Goal: Information Seeking & Learning: Compare options

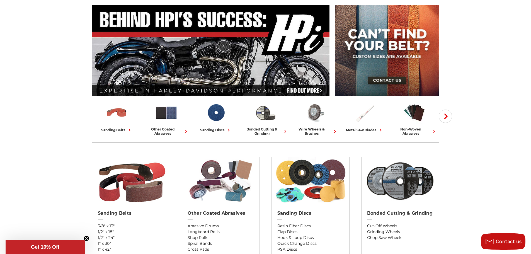
scroll to position [111, 0]
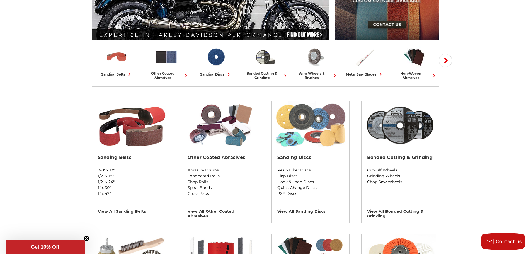
click at [309, 136] on img at bounding box center [310, 124] width 72 height 47
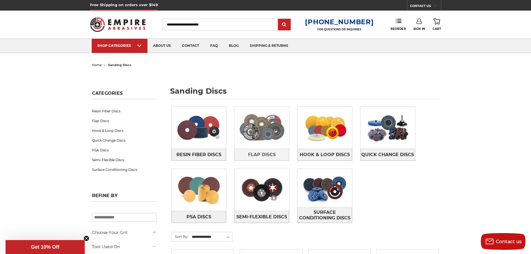
click at [269, 128] on img at bounding box center [261, 127] width 55 height 38
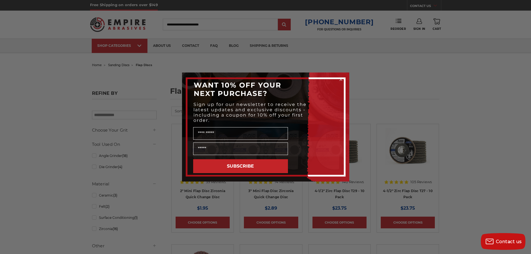
click at [342, 79] on circle "Close dialog" at bounding box center [340, 79] width 5 height 5
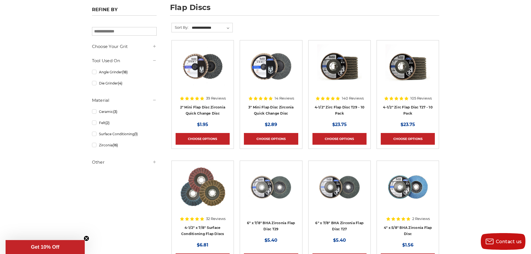
scroll to position [139, 0]
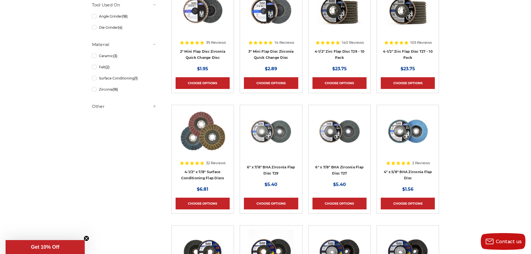
drag, startPoint x: 413, startPoint y: 24, endPoint x: 500, endPoint y: 184, distance: 181.5
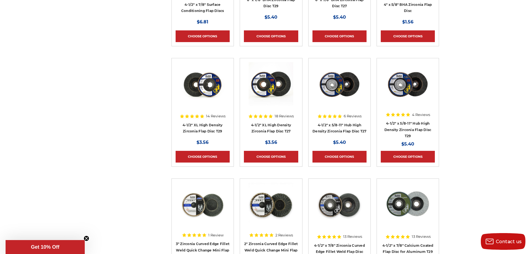
scroll to position [195, 0]
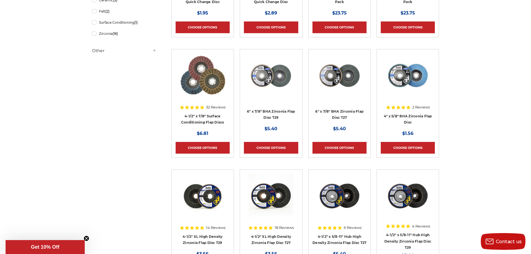
click at [409, 75] on img at bounding box center [407, 75] width 45 height 45
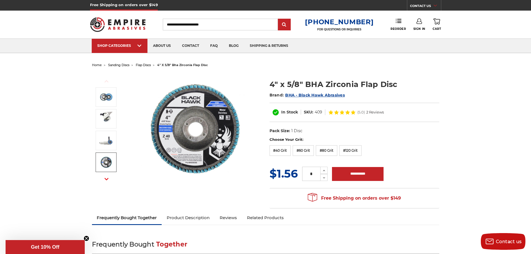
click at [166, 124] on img at bounding box center [195, 128] width 111 height 111
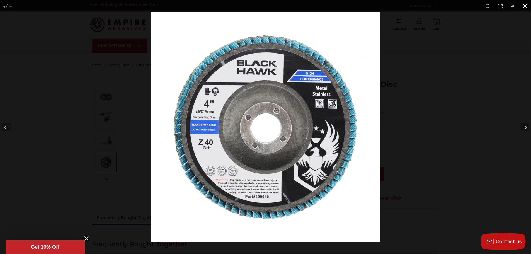
click at [525, 5] on button at bounding box center [524, 6] width 12 height 12
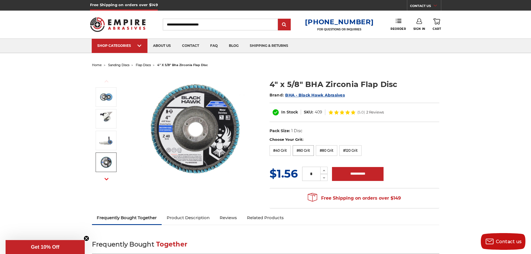
drag, startPoint x: 285, startPoint y: 151, endPoint x: 294, endPoint y: 151, distance: 9.2
click at [285, 151] on label "#40 Grit" at bounding box center [279, 150] width 21 height 11
click at [304, 151] on label "#60 Grit" at bounding box center [302, 150] width 21 height 11
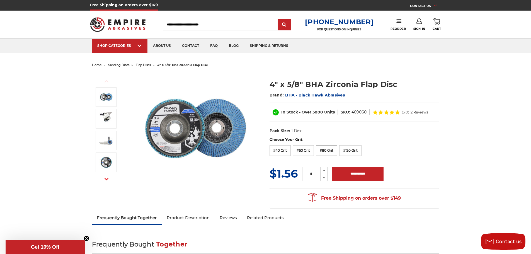
click at [322, 152] on label "#80 Grit" at bounding box center [326, 150] width 21 height 11
click at [347, 153] on label "#120 Grit" at bounding box center [350, 150] width 22 height 11
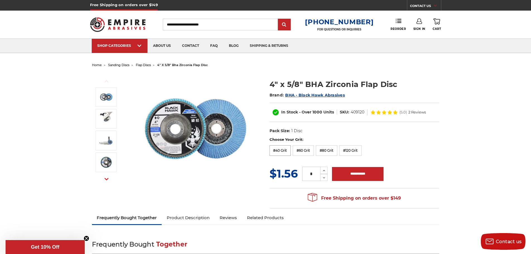
click at [286, 151] on label "#40 Grit" at bounding box center [279, 150] width 21 height 11
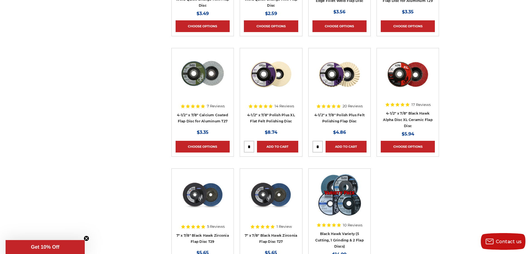
scroll to position [613, 0]
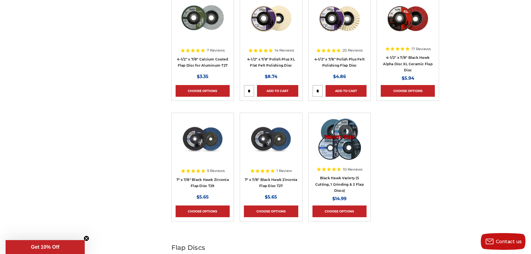
click at [276, 140] on img at bounding box center [270, 139] width 45 height 45
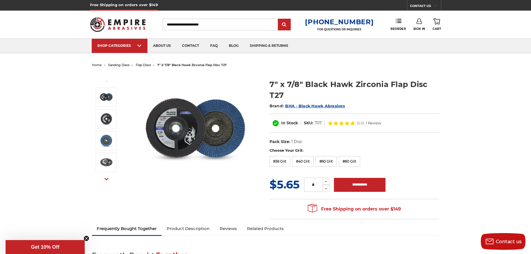
click at [181, 125] on img at bounding box center [195, 128] width 111 height 111
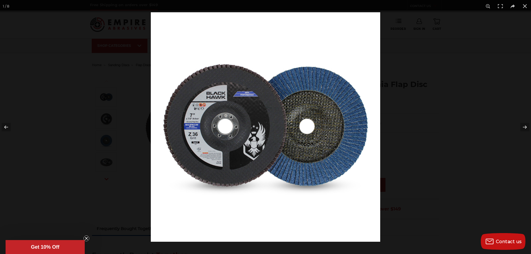
click at [200, 140] on img at bounding box center [265, 126] width 229 height 229
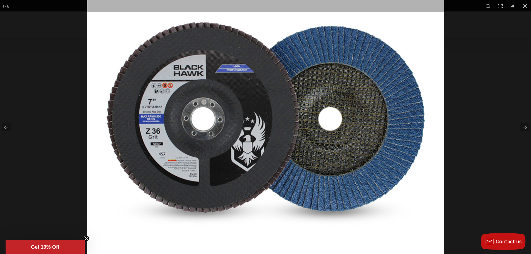
click at [210, 122] on img at bounding box center [265, 120] width 357 height 357
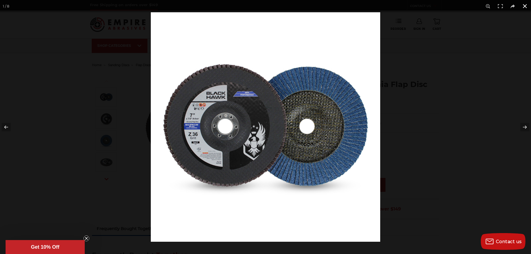
click at [525, 5] on button at bounding box center [524, 6] width 12 height 12
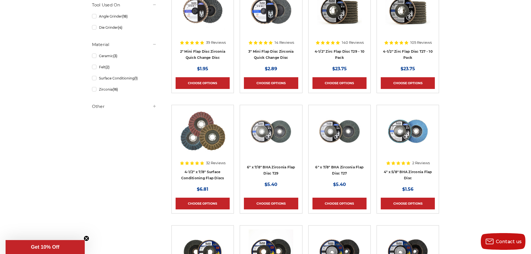
scroll to position [111, 0]
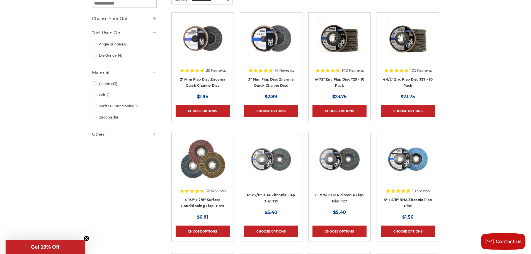
click at [416, 47] on img at bounding box center [407, 38] width 45 height 45
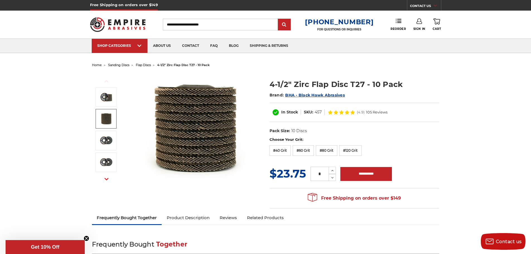
click at [104, 115] on img at bounding box center [106, 119] width 14 height 14
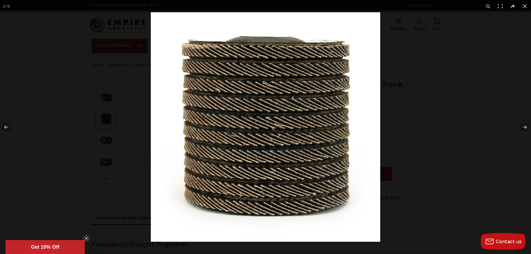
click at [96, 98] on div at bounding box center [265, 127] width 531 height 254
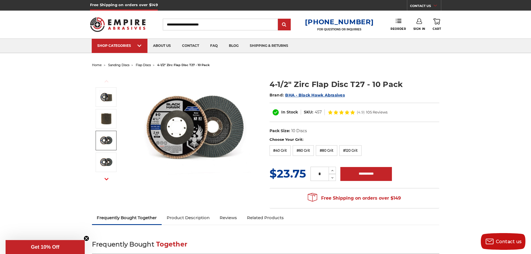
click at [108, 136] on img at bounding box center [106, 140] width 14 height 14
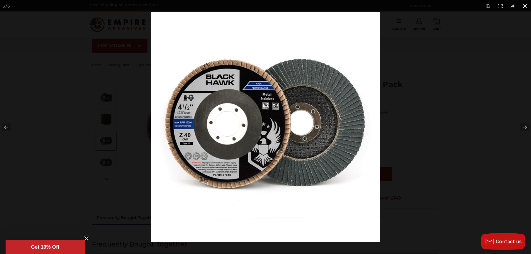
click at [525, 4] on button at bounding box center [524, 6] width 12 height 12
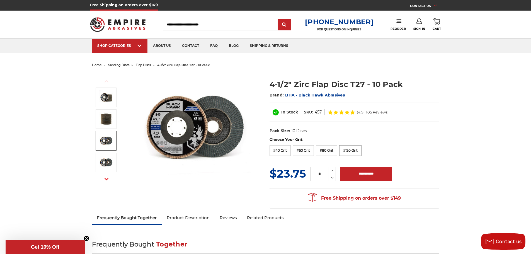
click at [352, 151] on label "#120 Grit" at bounding box center [350, 150] width 22 height 11
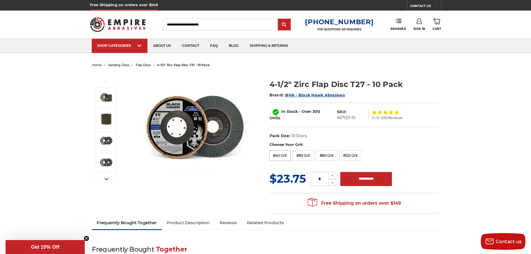
click at [286, 150] on label "#40 Grit" at bounding box center [279, 155] width 21 height 11
click at [348, 153] on label "#120 Grit" at bounding box center [350, 155] width 22 height 11
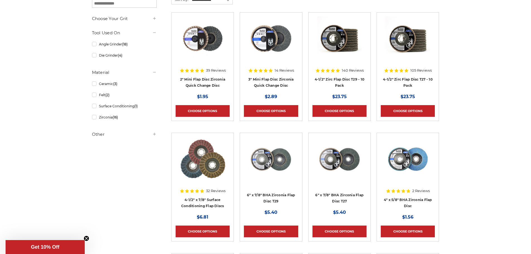
scroll to position [167, 0]
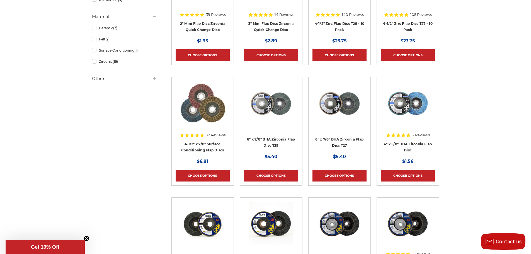
click at [187, 112] on img at bounding box center [203, 103] width 46 height 45
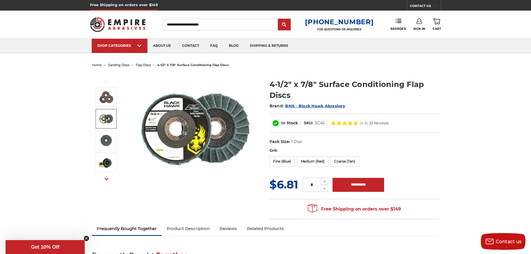
click at [107, 121] on img at bounding box center [106, 119] width 14 height 14
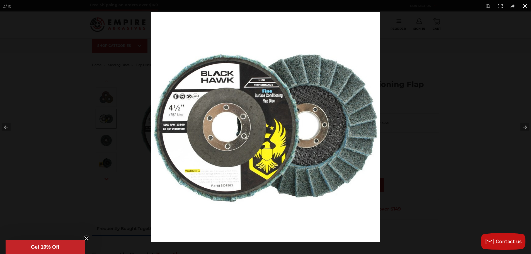
click at [524, 5] on button at bounding box center [524, 6] width 12 height 12
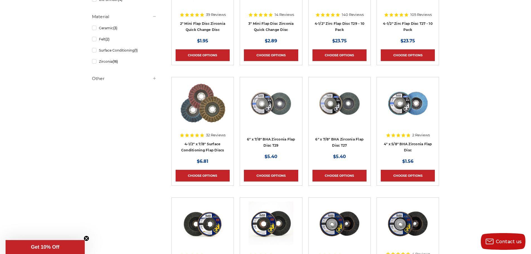
click at [411, 107] on img at bounding box center [407, 103] width 45 height 45
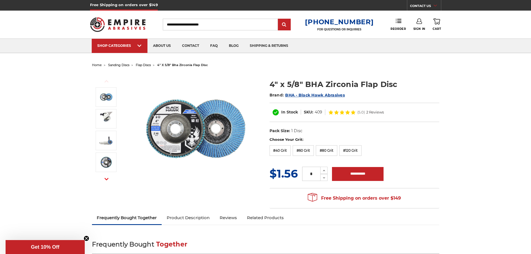
click at [225, 126] on img at bounding box center [195, 128] width 111 height 111
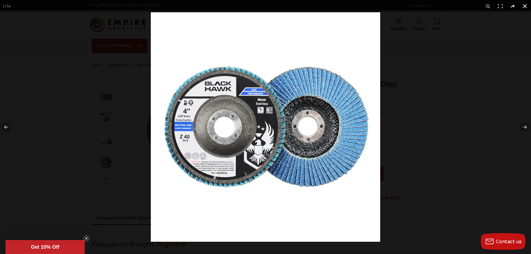
click at [526, 7] on button at bounding box center [524, 6] width 12 height 12
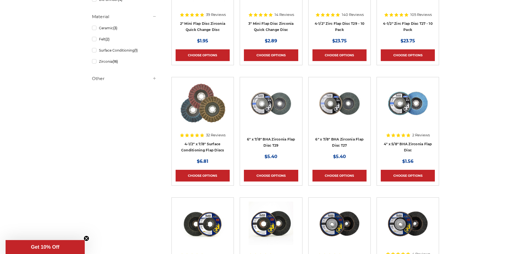
scroll to position [251, 0]
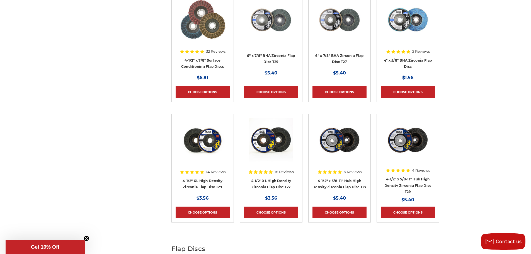
click at [204, 144] on img at bounding box center [202, 140] width 45 height 45
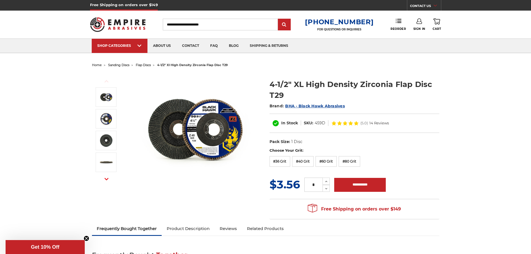
click at [211, 126] on img at bounding box center [195, 128] width 111 height 111
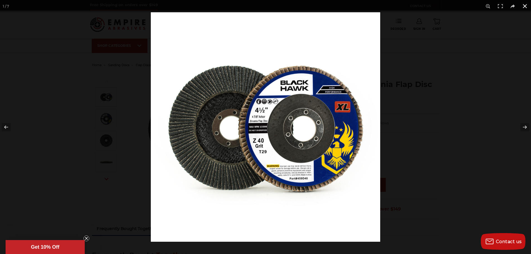
click at [524, 7] on button at bounding box center [524, 6] width 12 height 12
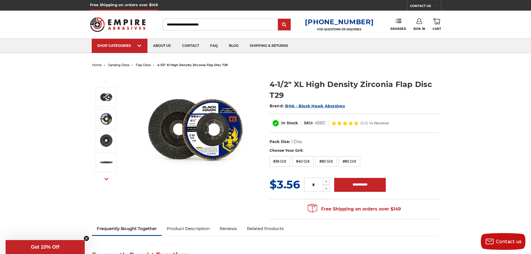
scroll to position [167, 0]
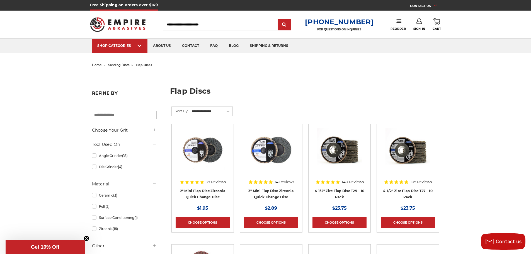
click at [211, 156] on img at bounding box center [202, 150] width 45 height 45
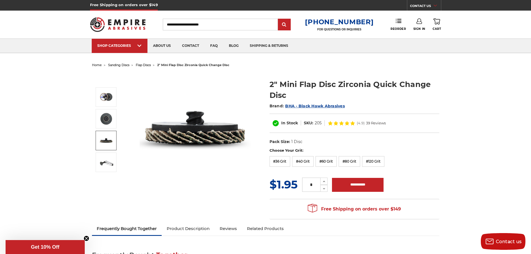
click at [111, 142] on img at bounding box center [106, 140] width 14 height 14
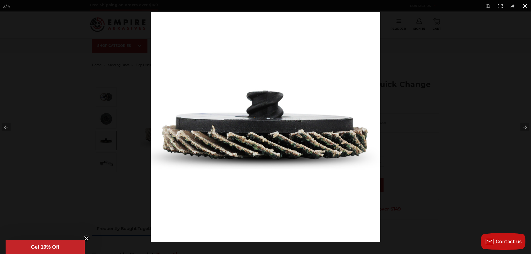
click at [525, 5] on button at bounding box center [524, 6] width 12 height 12
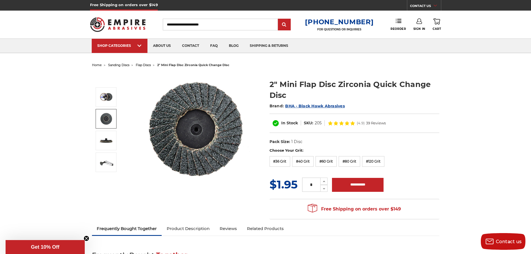
click at [103, 120] on img at bounding box center [106, 119] width 14 height 14
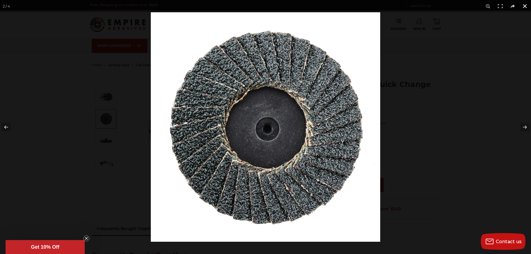
click at [529, 5] on button at bounding box center [524, 6] width 12 height 12
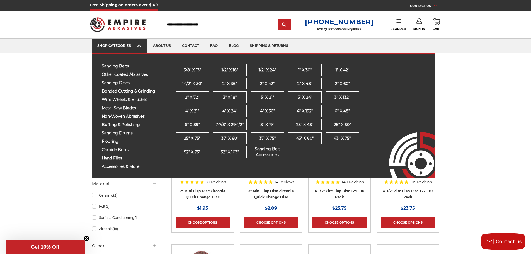
click at [125, 45] on div "SHOP CATEGORIES" at bounding box center [119, 45] width 45 height 4
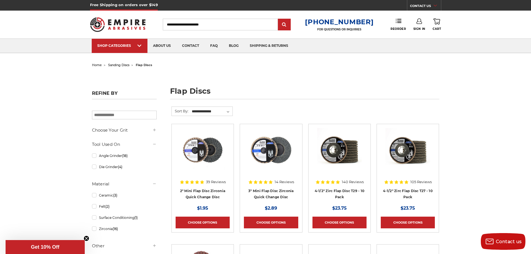
click at [118, 64] on span "sanding discs" at bounding box center [118, 65] width 21 height 4
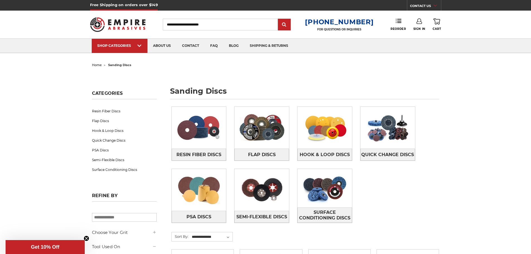
scroll to position [56, 0]
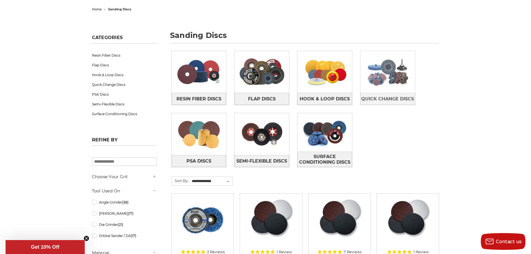
click at [384, 72] on img at bounding box center [387, 72] width 55 height 38
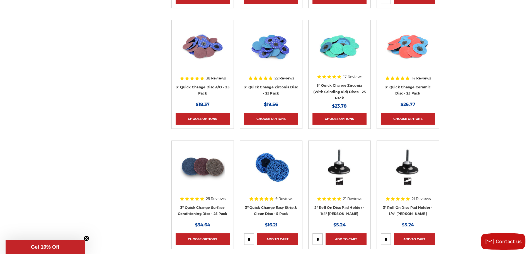
scroll to position [641, 0]
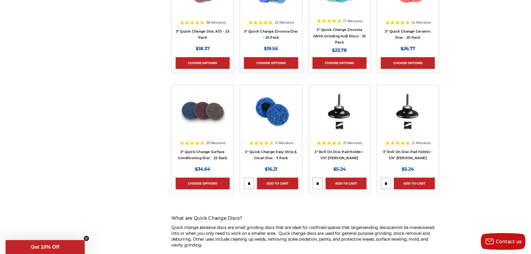
click at [210, 112] on img at bounding box center [202, 111] width 45 height 45
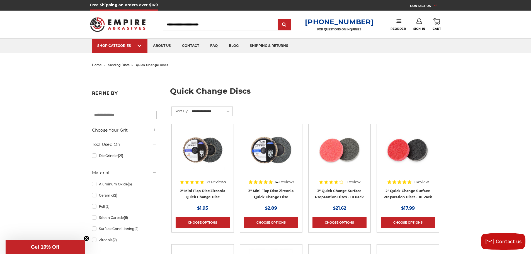
click at [92, 65] on span "home" at bounding box center [97, 65] width 10 height 4
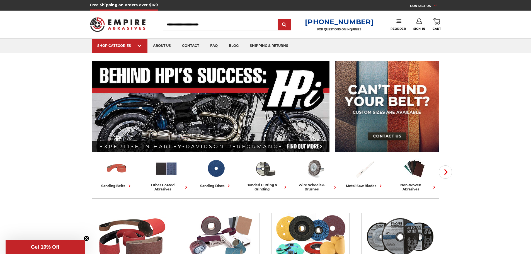
scroll to position [111, 0]
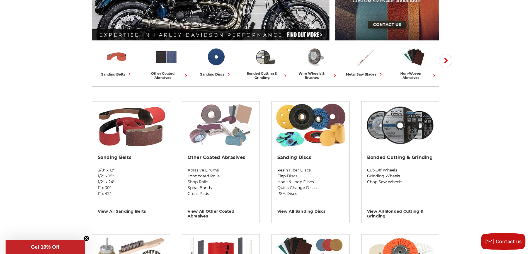
click at [229, 130] on img at bounding box center [220, 124] width 72 height 47
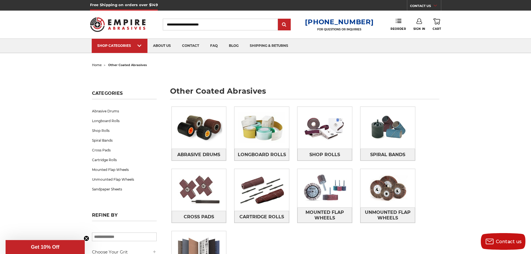
scroll to position [56, 0]
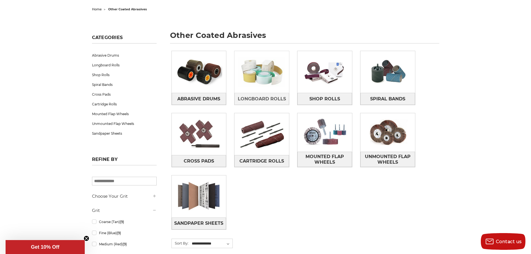
click at [267, 84] on img at bounding box center [261, 72] width 55 height 38
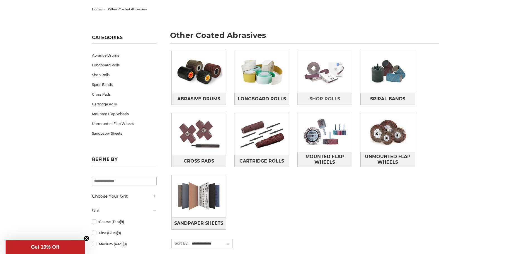
click at [337, 80] on img at bounding box center [324, 72] width 55 height 38
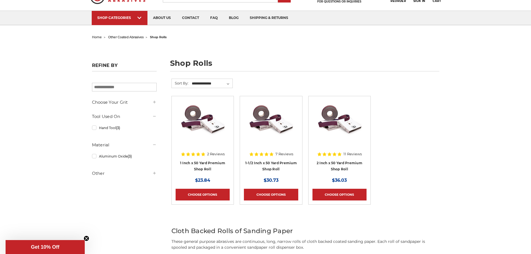
scroll to position [84, 0]
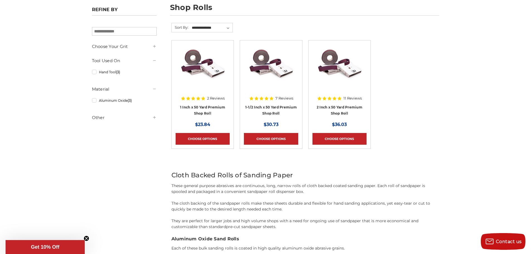
click at [273, 68] on img at bounding box center [270, 66] width 45 height 45
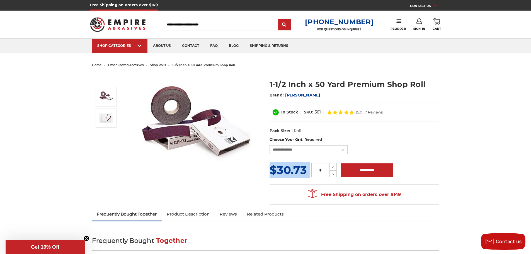
drag, startPoint x: 320, startPoint y: 155, endPoint x: 320, endPoint y: 151, distance: 4.0
click at [320, 151] on form "**********" at bounding box center [354, 158] width 170 height 42
click at [320, 151] on select "**********" at bounding box center [308, 149] width 78 height 9
click at [201, 186] on div "1-1/2 Inch x 50 Yard Premium Shop Roll Brand: Mercer In Stock SKU: 381 (5.0)" at bounding box center [265, 138] width 355 height 139
click at [179, 107] on img at bounding box center [195, 128] width 111 height 111
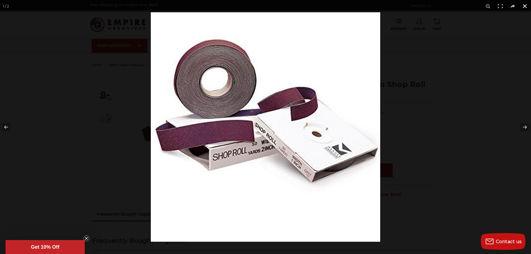
click at [525, 6] on button at bounding box center [524, 6] width 12 height 12
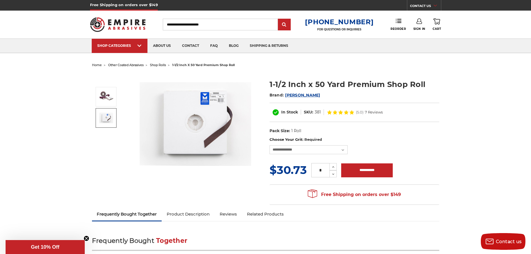
click at [103, 116] on img at bounding box center [106, 118] width 14 height 11
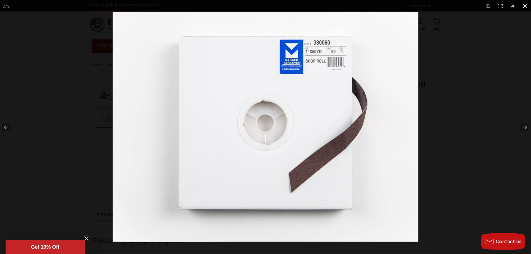
click at [526, 6] on button at bounding box center [524, 6] width 12 height 12
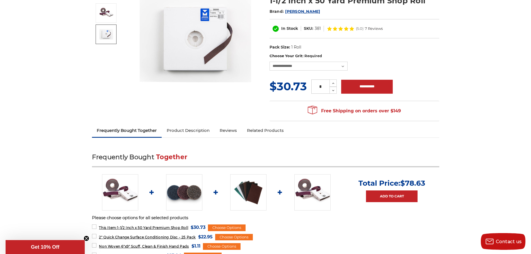
click at [198, 130] on link "Product Description" at bounding box center [188, 130] width 53 height 12
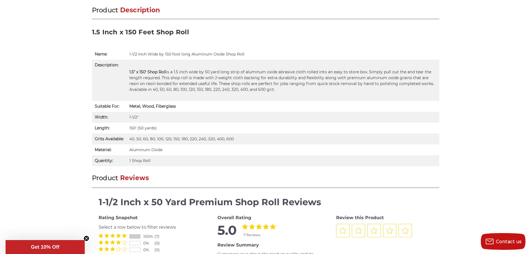
scroll to position [296, 0]
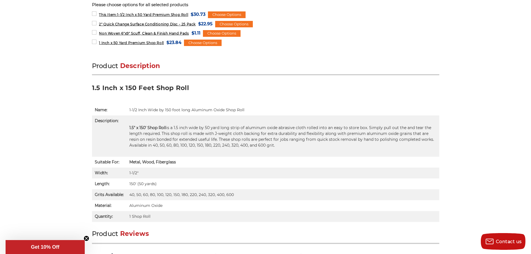
drag, startPoint x: 2, startPoint y: 1, endPoint x: 14, endPoint y: 133, distance: 132.9
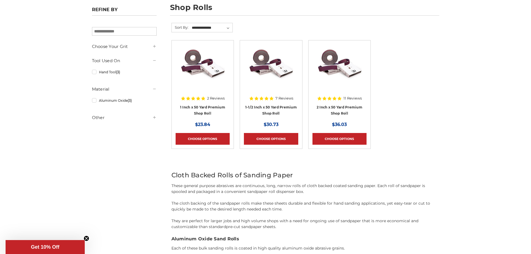
click at [200, 103] on div "2 Reviews 1 Inch x 50 Yard Premium Shop Roll MSRP: Was: Now: $23.84" at bounding box center [202, 110] width 54 height 38
click at [203, 68] on img at bounding box center [202, 66] width 45 height 45
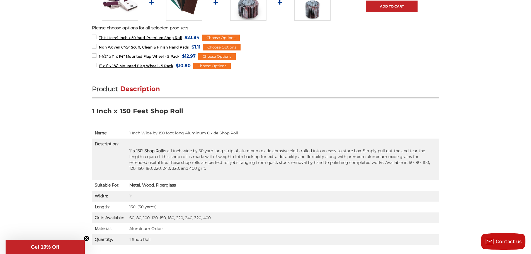
scroll to position [329, 0]
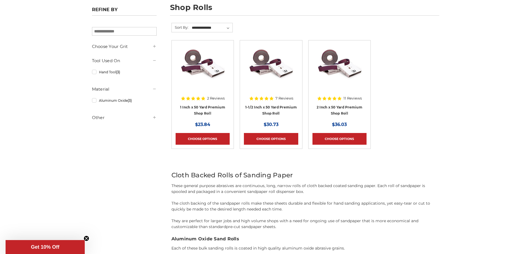
click at [338, 62] on img at bounding box center [339, 66] width 45 height 45
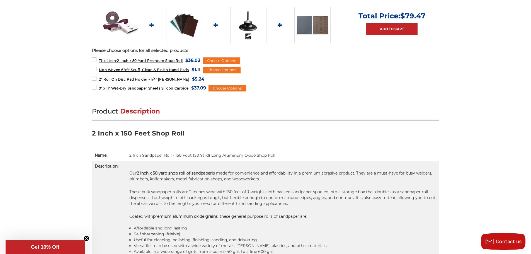
scroll to position [279, 0]
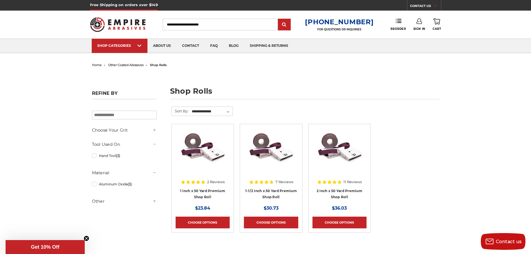
click at [131, 65] on span "other coated abrasives" at bounding box center [125, 65] width 35 height 4
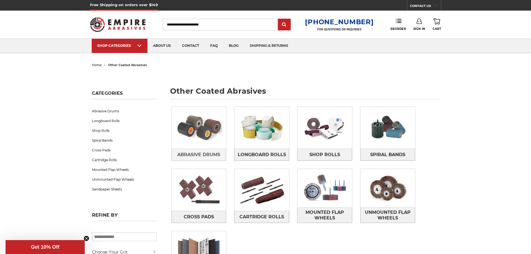
click at [204, 131] on img at bounding box center [199, 127] width 55 height 38
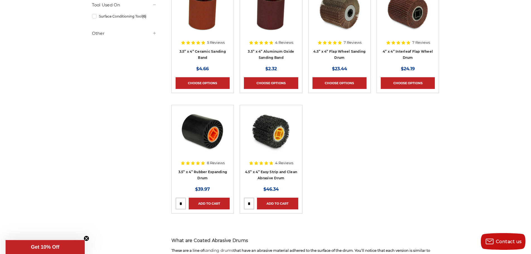
scroll to position [167, 0]
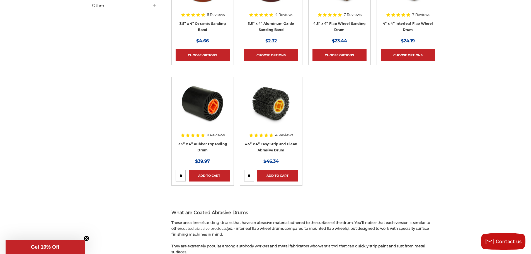
drag, startPoint x: 46, startPoint y: 1, endPoint x: 38, endPoint y: 164, distance: 164.0
click at [44, 180] on div "home other coated abrasives abrasive drums abrasive drums Refine by × Browse by…" at bounding box center [265, 244] width 531 height 700
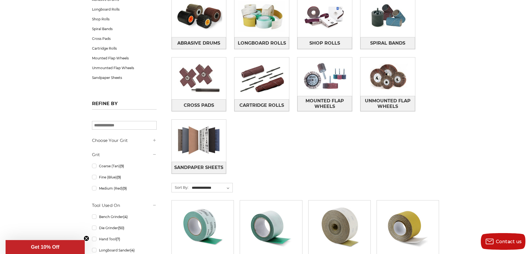
scroll to position [84, 0]
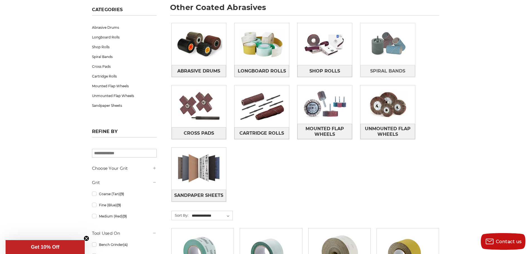
click at [400, 46] on img at bounding box center [387, 44] width 55 height 38
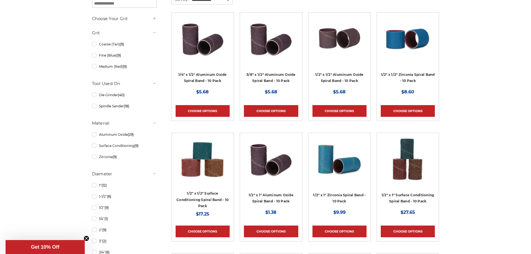
scroll to position [167, 0]
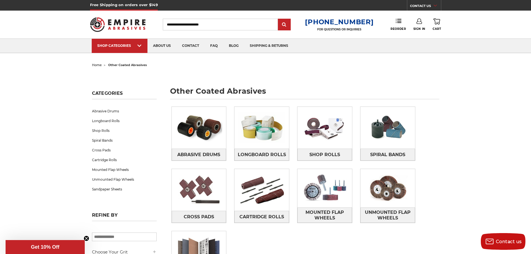
click at [96, 65] on span "home" at bounding box center [97, 65] width 10 height 4
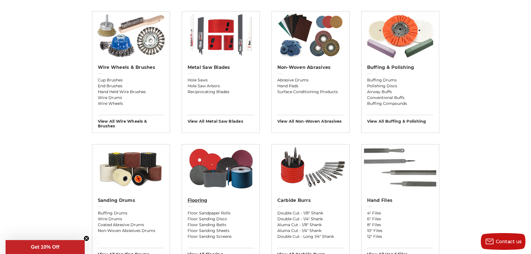
scroll to position [390, 0]
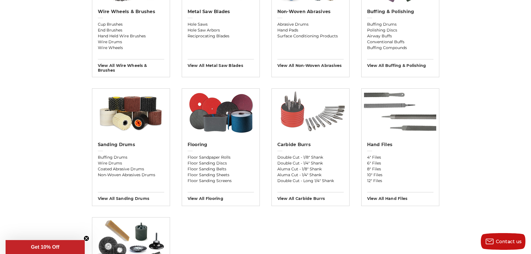
click at [293, 116] on img at bounding box center [310, 112] width 77 height 47
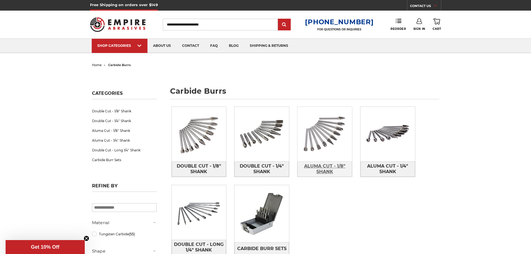
scroll to position [28, 0]
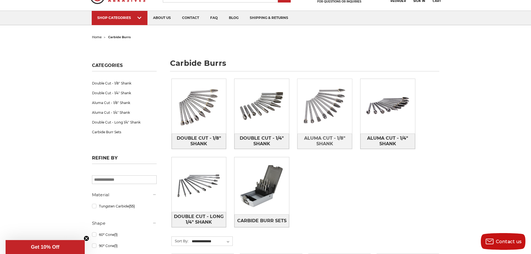
click at [328, 110] on img at bounding box center [324, 106] width 55 height 55
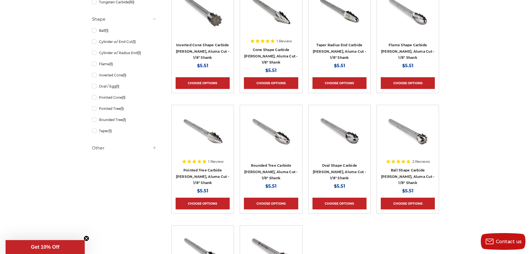
scroll to position [279, 0]
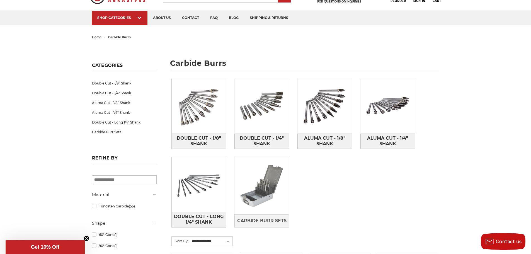
click at [258, 209] on img at bounding box center [261, 186] width 55 height 55
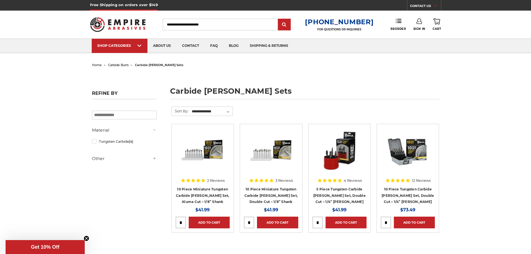
scroll to position [84, 0]
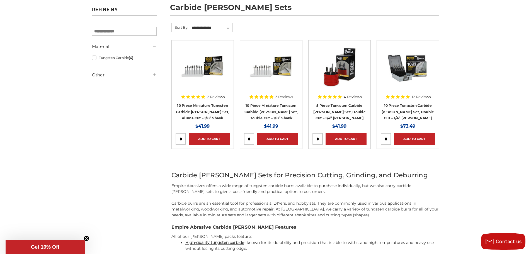
click at [194, 67] on img at bounding box center [202, 66] width 45 height 45
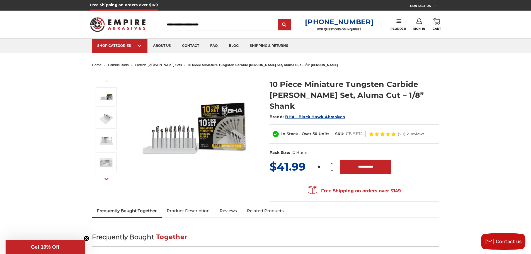
click at [212, 135] on img at bounding box center [195, 128] width 111 height 111
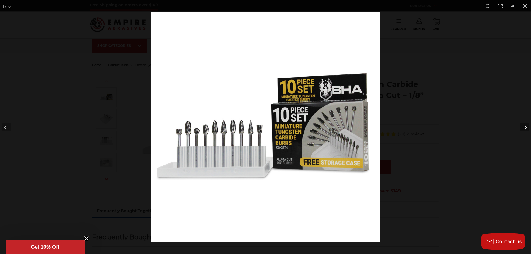
click at [525, 128] on button at bounding box center [520, 127] width 19 height 28
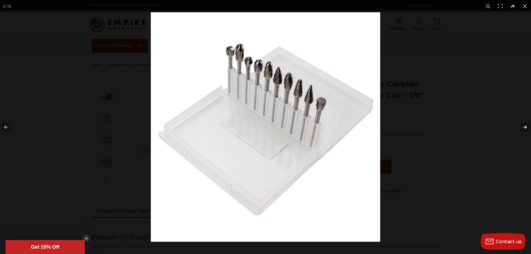
click at [525, 128] on button at bounding box center [520, 127] width 19 height 28
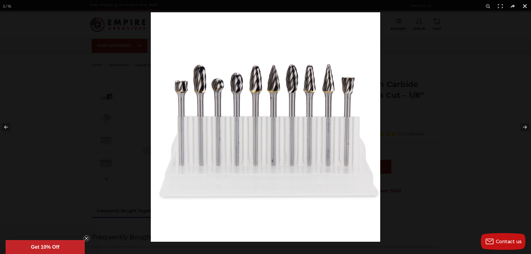
click at [523, 7] on button at bounding box center [524, 6] width 12 height 12
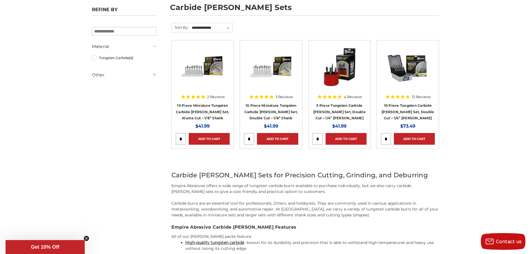
click at [400, 91] on div at bounding box center [408, 71] width 54 height 54
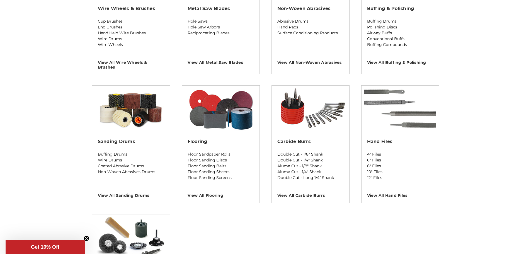
scroll to position [474, 0]
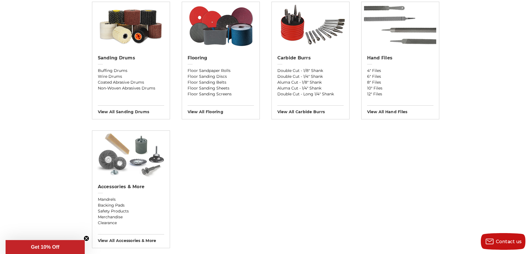
click at [144, 168] on img at bounding box center [131, 154] width 72 height 47
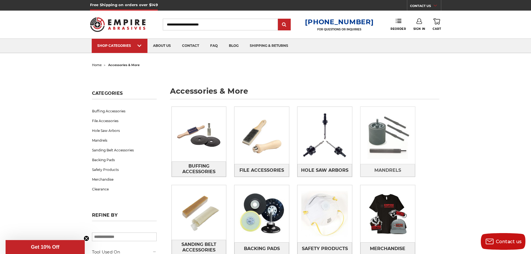
scroll to position [84, 0]
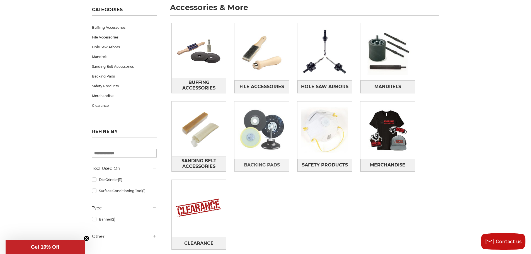
click at [264, 135] on img at bounding box center [261, 130] width 55 height 55
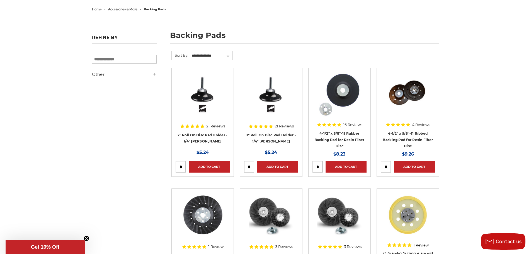
scroll to position [84, 0]
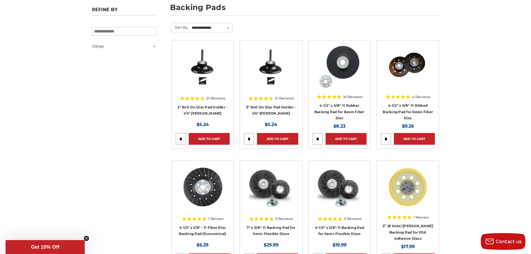
click at [347, 70] on img at bounding box center [339, 66] width 45 height 45
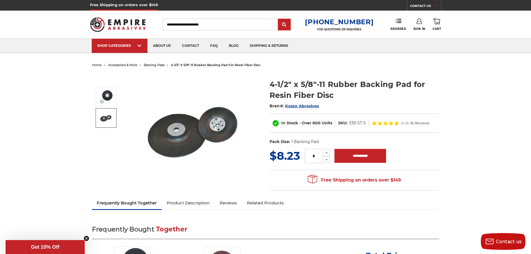
click at [107, 121] on img at bounding box center [106, 118] width 14 height 14
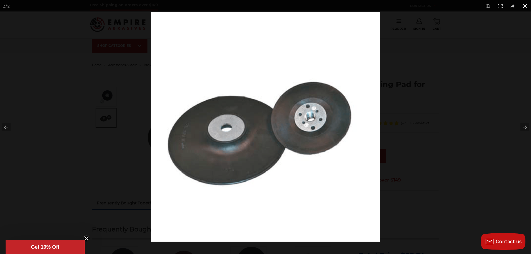
click at [525, 6] on button at bounding box center [524, 6] width 12 height 12
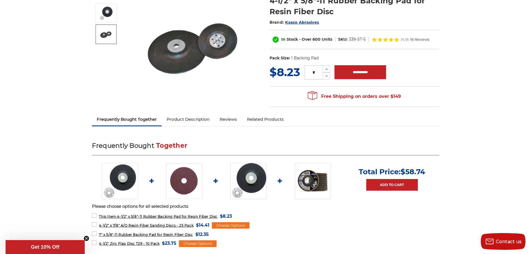
scroll to position [28, 0]
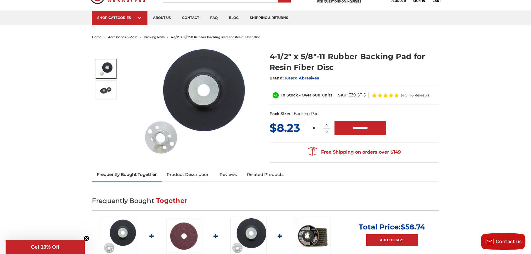
drag, startPoint x: 299, startPoint y: 78, endPoint x: 386, endPoint y: 74, distance: 86.4
click at [386, 74] on h2 "Brand: Kasco Abrasives" at bounding box center [354, 77] width 170 height 9
drag, startPoint x: 284, startPoint y: 78, endPoint x: 319, endPoint y: 76, distance: 34.3
click at [319, 76] on h2 "Brand: Kasco Abrasives" at bounding box center [354, 77] width 170 height 9
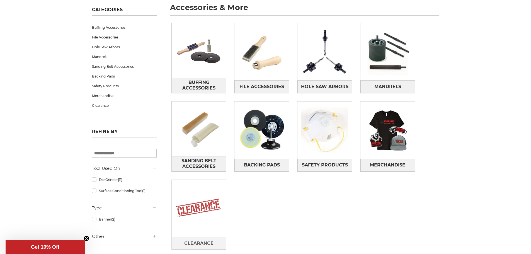
click at [203, 218] on img at bounding box center [199, 208] width 55 height 55
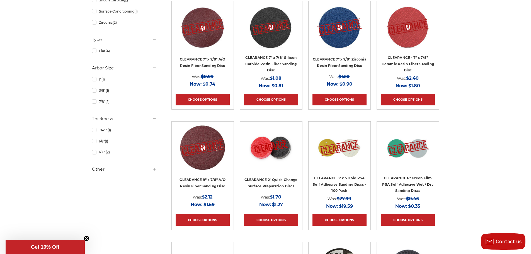
scroll to position [362, 0]
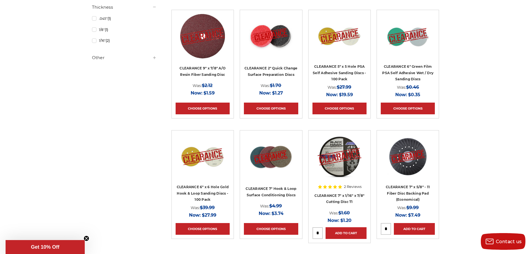
click at [283, 42] on img at bounding box center [270, 36] width 45 height 45
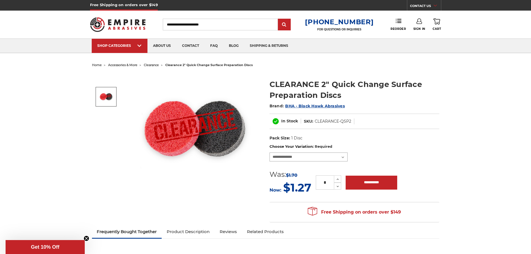
click at [328, 152] on select "**********" at bounding box center [308, 156] width 78 height 9
select select "****"
click at [269, 152] on select "**********" at bounding box center [308, 156] width 78 height 9
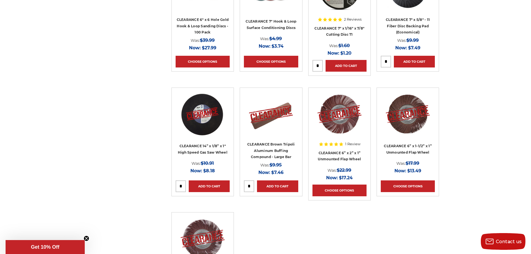
scroll to position [641, 0]
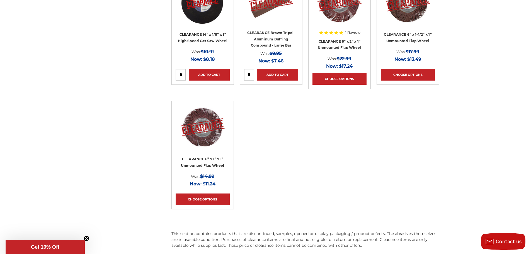
click at [207, 145] on img at bounding box center [202, 127] width 45 height 45
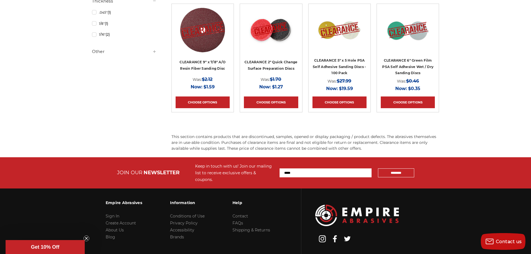
scroll to position [285, 0]
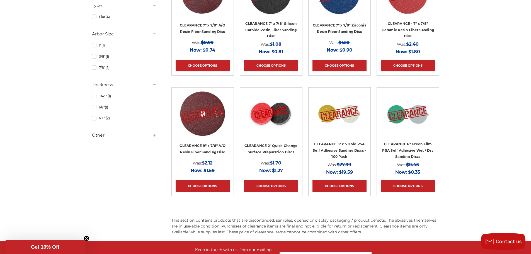
click at [348, 124] on img at bounding box center [339, 113] width 45 height 45
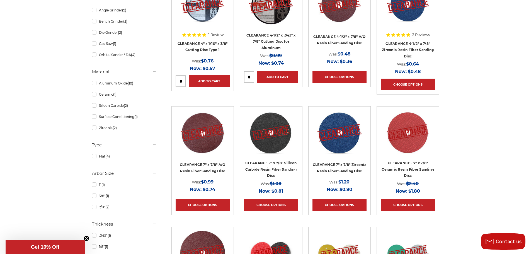
scroll to position [34, 0]
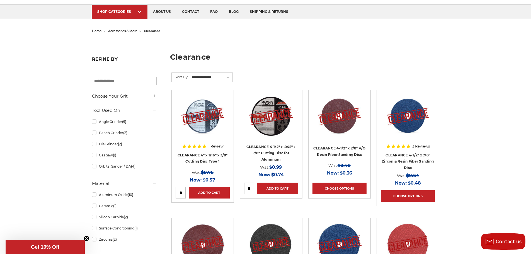
click at [338, 126] on img at bounding box center [338, 116] width 45 height 45
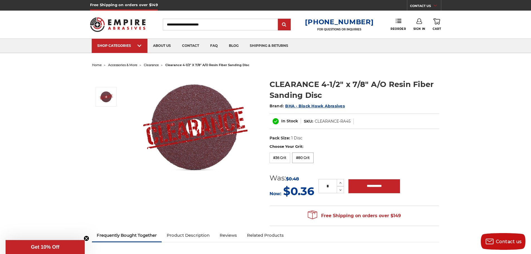
click at [300, 159] on label "#80 Grit" at bounding box center [302, 157] width 21 height 11
click at [277, 159] on label "#36 Grit" at bounding box center [279, 157] width 21 height 11
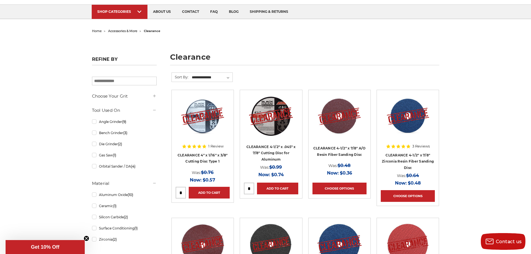
click at [269, 132] on img at bounding box center [270, 116] width 45 height 45
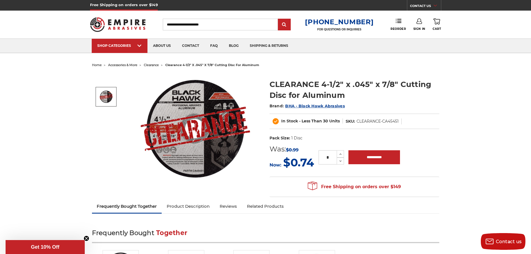
drag, startPoint x: 104, startPoint y: 99, endPoint x: 469, endPoint y: 118, distance: 366.2
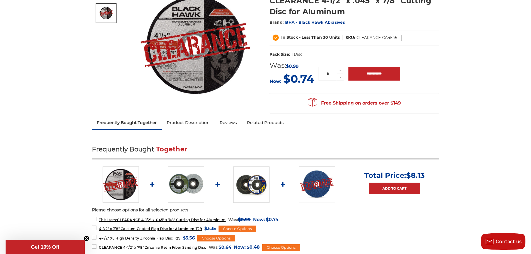
scroll to position [167, 0]
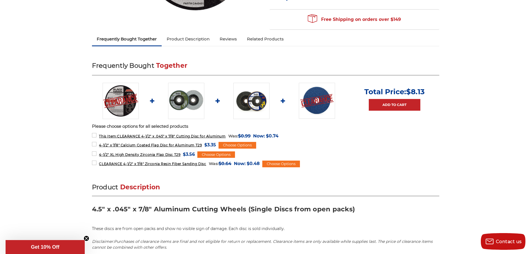
click at [186, 100] on img at bounding box center [186, 101] width 36 height 36
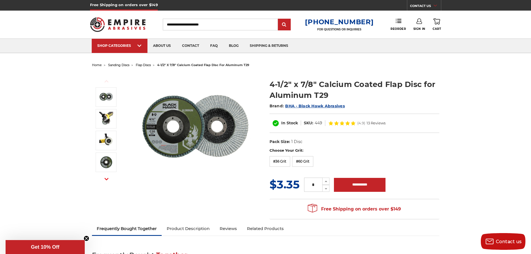
click at [168, 122] on img at bounding box center [195, 128] width 111 height 111
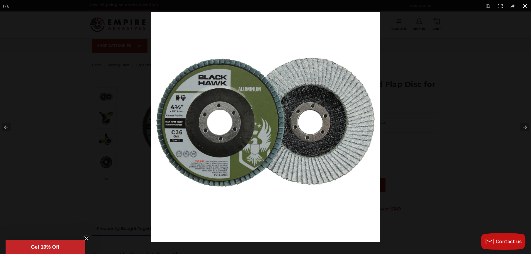
click at [528, 7] on button at bounding box center [524, 6] width 12 height 12
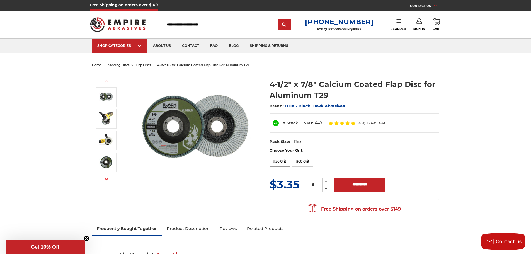
click at [284, 163] on label "#36 Grit" at bounding box center [279, 161] width 21 height 11
click at [305, 164] on label "#60 Grit" at bounding box center [302, 161] width 21 height 11
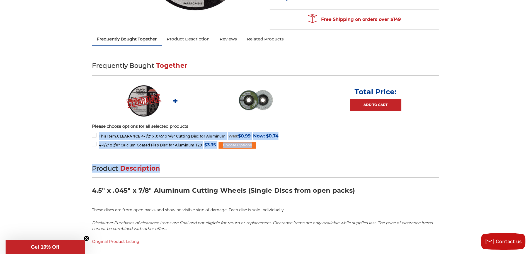
drag, startPoint x: 0, startPoint y: 0, endPoint x: 315, endPoint y: 146, distance: 346.9
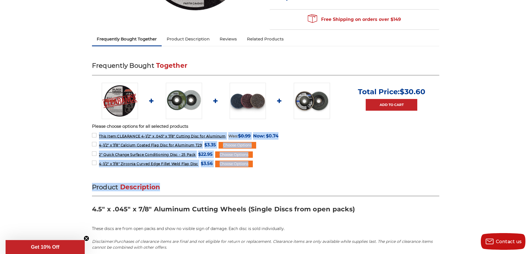
click at [54, 170] on div "home accessories & more clearance clearance 4-1/2" x .045" x 7/8" cutting disc …" at bounding box center [265, 209] width 531 height 631
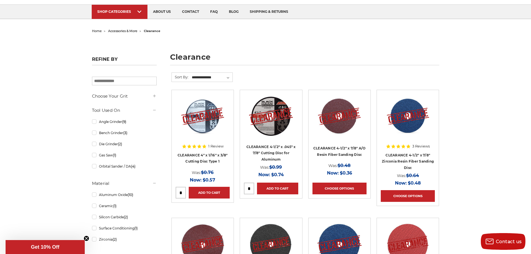
click at [211, 125] on img at bounding box center [202, 116] width 45 height 45
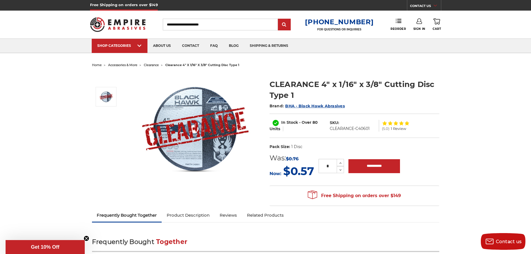
click at [214, 139] on img at bounding box center [195, 128] width 111 height 111
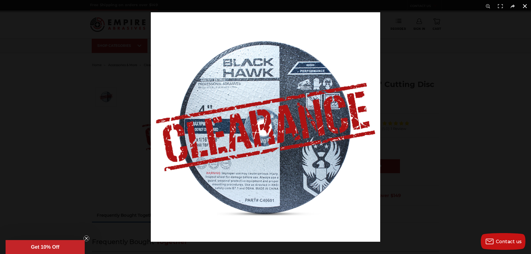
click at [528, 5] on button at bounding box center [524, 6] width 12 height 12
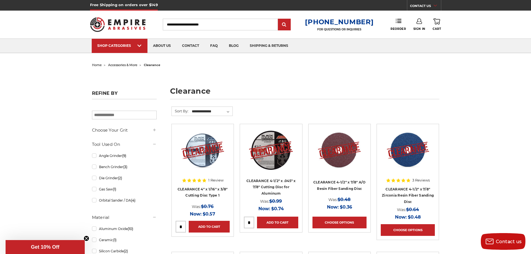
click at [98, 67] on li "home" at bounding box center [97, 65] width 10 height 8
click at [97, 64] on span "home" at bounding box center [97, 65] width 10 height 4
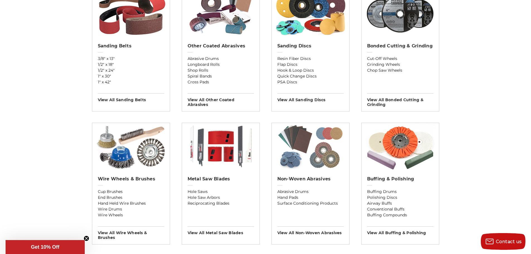
scroll to position [279, 0]
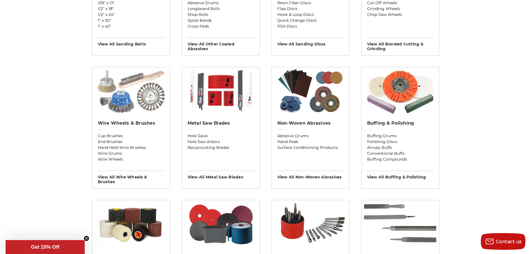
click at [135, 100] on img at bounding box center [131, 90] width 72 height 47
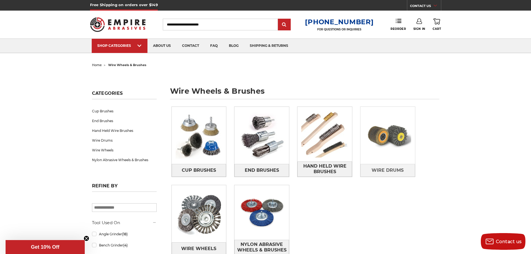
click at [396, 136] on img at bounding box center [387, 135] width 55 height 55
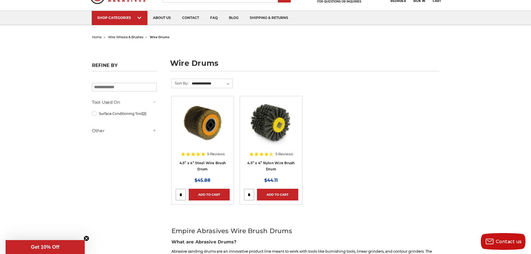
scroll to position [84, 0]
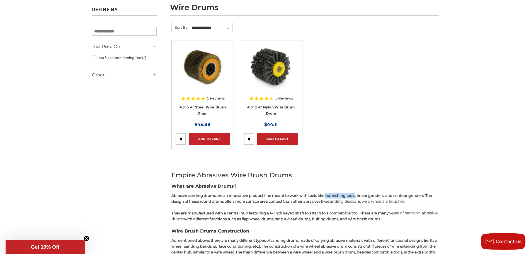
drag, startPoint x: 325, startPoint y: 194, endPoint x: 354, endPoint y: 195, distance: 29.0
click at [354, 195] on span "Abrasive sanding drums are an innovative product line meant to work with tools …" at bounding box center [301, 198] width 260 height 10
click at [401, 148] on ul "5 Reviews 4.5” x 4” Steel Wire Brush Drum MSRP: Was: Now: $45.88 Add to Cart" at bounding box center [305, 100] width 274 height 120
drag, startPoint x: 355, startPoint y: 194, endPoint x: 375, endPoint y: 194, distance: 20.3
click at [381, 192] on p "Abrasive sanding drums are an innovative product line meant to work with tools …" at bounding box center [305, 198] width 268 height 12
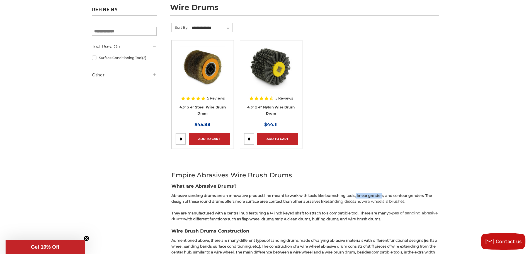
scroll to position [0, 0]
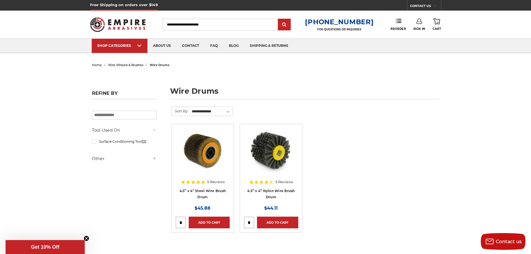
click at [100, 65] on span "home" at bounding box center [97, 65] width 10 height 4
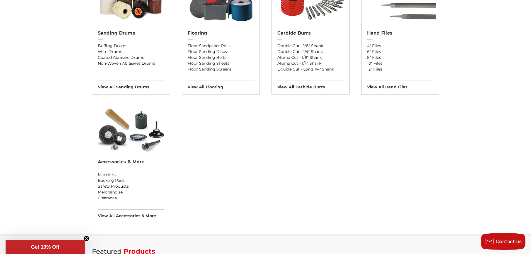
scroll to position [279, 0]
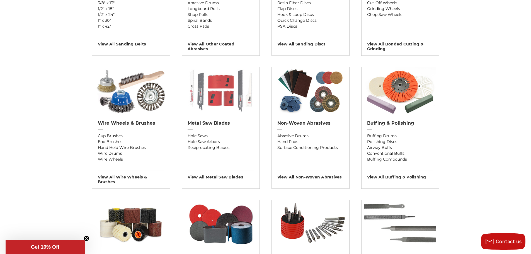
click at [224, 88] on img at bounding box center [220, 90] width 72 height 47
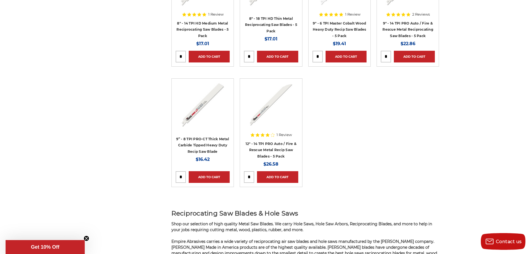
scroll to position [1393, 0]
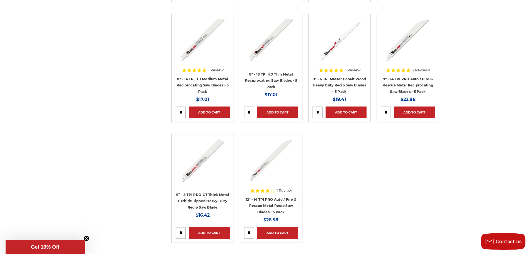
click at [268, 162] on img at bounding box center [270, 160] width 45 height 45
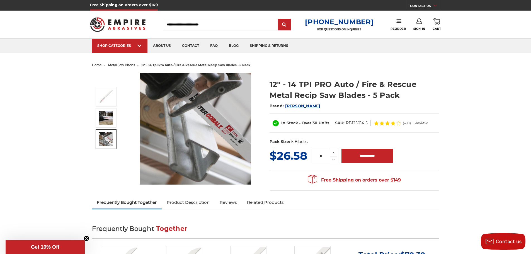
scroll to position [167, 0]
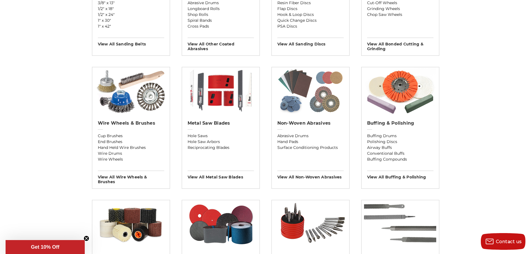
click at [323, 108] on img at bounding box center [310, 90] width 72 height 47
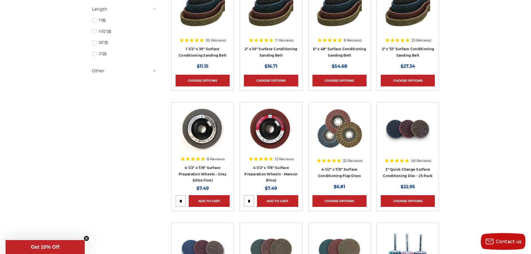
scroll to position [474, 0]
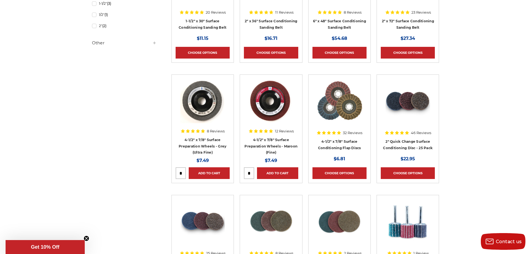
click at [341, 115] on img at bounding box center [339, 101] width 46 height 45
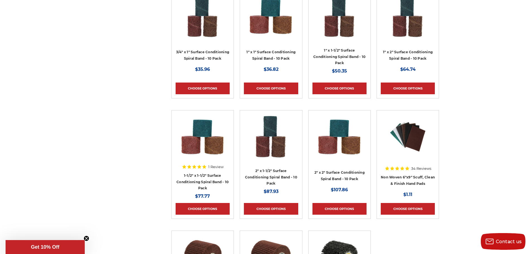
scroll to position [1114, 0]
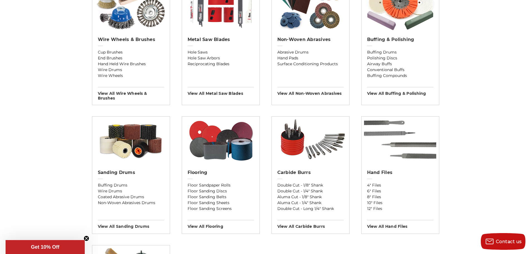
scroll to position [167, 0]
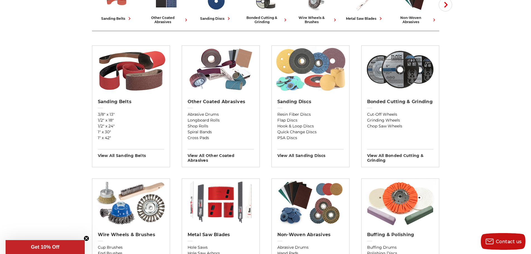
click at [324, 74] on img at bounding box center [310, 69] width 72 height 47
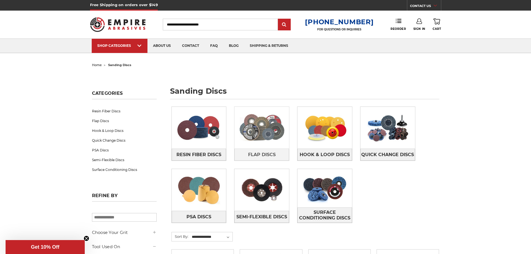
click at [276, 130] on img at bounding box center [261, 127] width 55 height 38
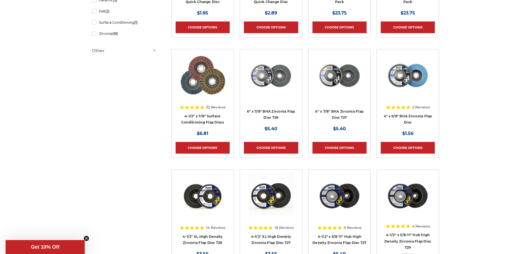
scroll to position [111, 0]
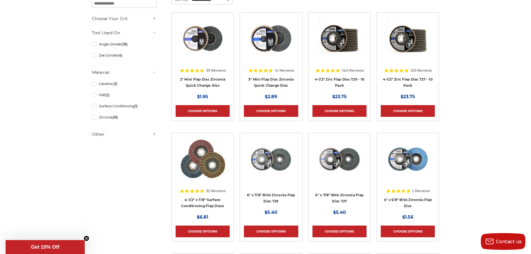
click at [412, 43] on img at bounding box center [407, 38] width 45 height 45
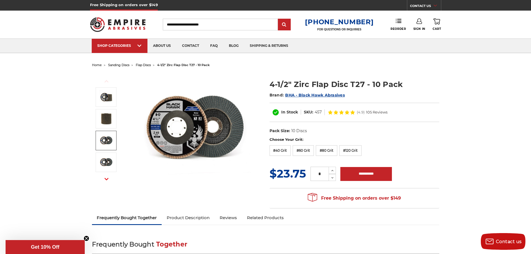
click at [104, 139] on img at bounding box center [106, 140] width 14 height 14
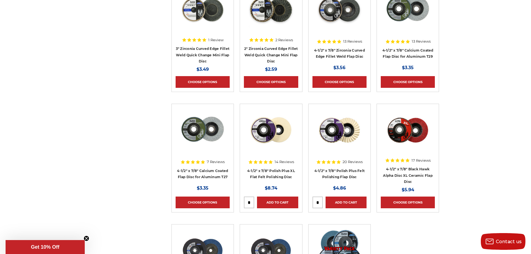
scroll to position [613, 0]
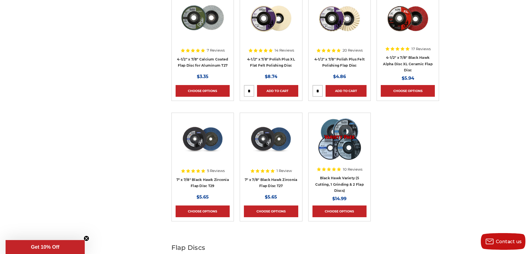
click at [277, 144] on img at bounding box center [270, 139] width 45 height 45
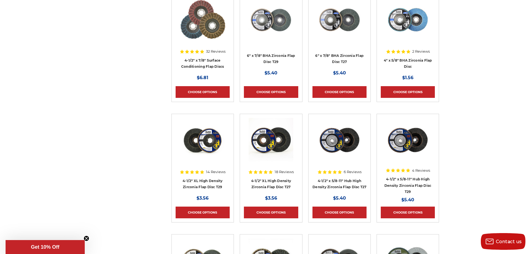
scroll to position [362, 0]
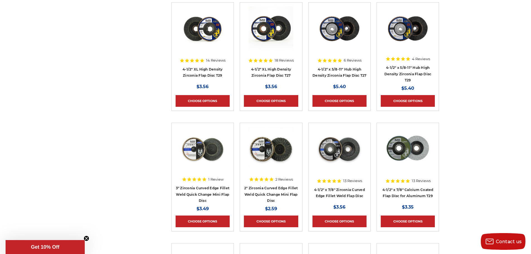
click at [411, 147] on img at bounding box center [407, 149] width 45 height 45
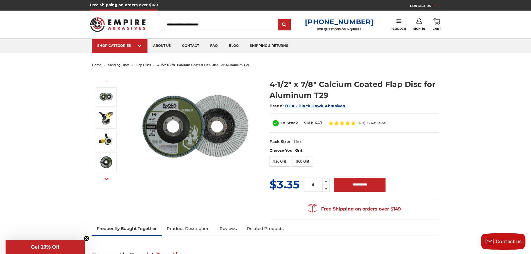
click at [197, 131] on img at bounding box center [195, 128] width 111 height 111
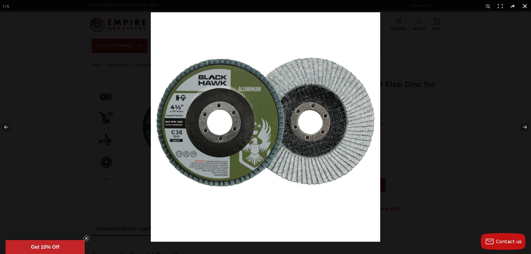
click at [524, 8] on button at bounding box center [524, 6] width 12 height 12
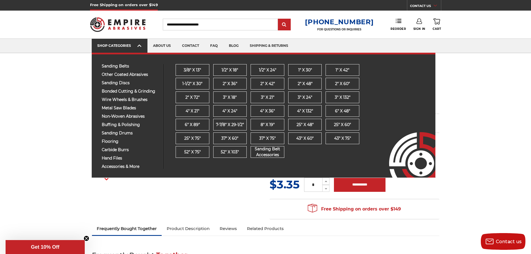
click at [108, 44] on div "SHOP CATEGORIES" at bounding box center [119, 45] width 45 height 4
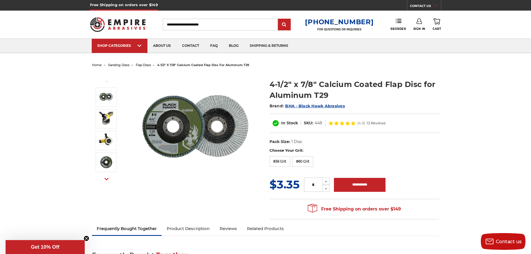
click at [97, 65] on span "home" at bounding box center [97, 65] width 10 height 4
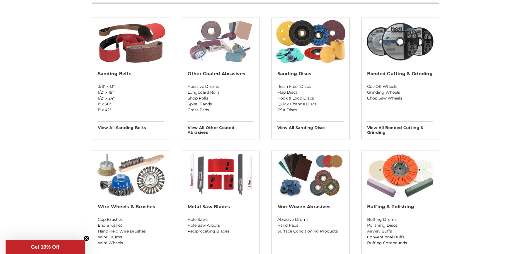
click at [197, 55] on img at bounding box center [220, 41] width 72 height 47
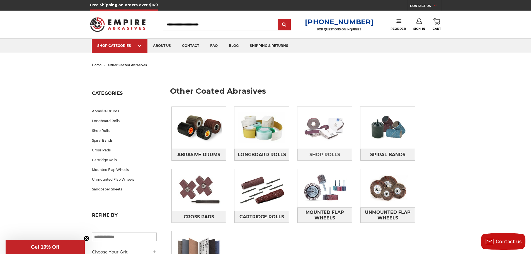
click at [325, 128] on img at bounding box center [324, 127] width 55 height 38
click at [325, 131] on img at bounding box center [324, 127] width 55 height 38
